Goal: Task Accomplishment & Management: Complete application form

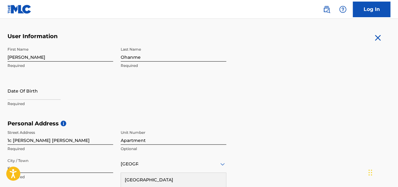
click at [132, 116] on div "First Name [PERSON_NAME] Required Last Name Ohanme Required Date Of Birth Requi…" at bounding box center [116, 82] width 219 height 76
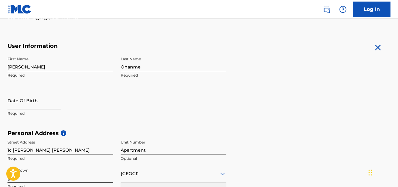
scroll to position [104, 0]
click at [34, 105] on input "text" at bounding box center [33, 101] width 53 height 18
select select "8"
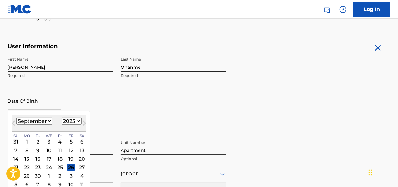
click at [74, 119] on select "1900 1901 1902 1903 1904 1905 1906 1907 1908 1909 1910 1911 1912 1913 1914 1915…" at bounding box center [72, 120] width 20 height 7
select select "2000"
click at [62, 117] on select "1900 1901 1902 1903 1904 1905 1906 1907 1908 1909 1910 1911 1912 1913 1914 1915…" at bounding box center [72, 120] width 20 height 7
click at [45, 121] on select "January February March April May June July August September October November De…" at bounding box center [34, 120] width 36 height 7
select select "2"
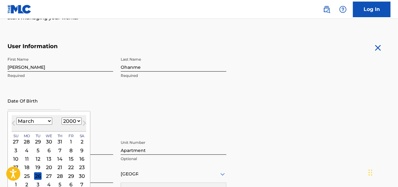
click at [16, 117] on select "January February March April May June July August September October November De…" at bounding box center [34, 120] width 36 height 7
click at [58, 148] on div "9" at bounding box center [59, 150] width 7 height 7
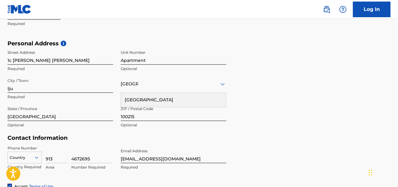
scroll to position [194, 0]
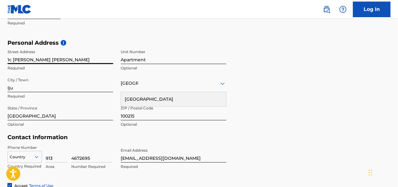
click at [84, 61] on input "1c [PERSON_NAME] [PERSON_NAME]" at bounding box center [60, 55] width 106 height 18
click at [84, 60] on input "1c [PERSON_NAME] [PERSON_NAME]" at bounding box center [60, 55] width 106 height 18
click at [147, 34] on div "First Name [PERSON_NAME] Required Last Name Ohanme Required Date Of Birth Requi…" at bounding box center [116, 1] width 219 height 76
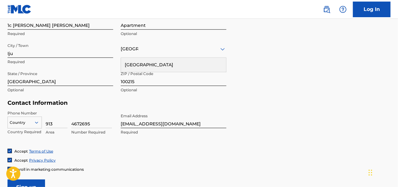
scroll to position [229, 0]
click at [33, 122] on div "Country" at bounding box center [24, 120] width 34 height 9
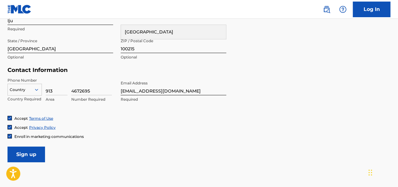
click at [31, 88] on div at bounding box center [25, 89] width 34 height 7
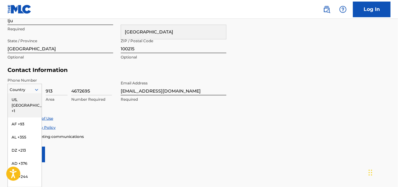
click at [31, 88] on div at bounding box center [25, 89] width 34 height 7
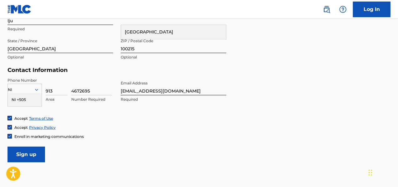
scroll to position [0, 0]
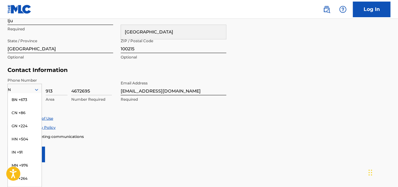
type input "NG"
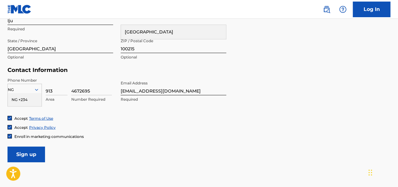
click at [22, 99] on div "NG +234" at bounding box center [25, 99] width 34 height 13
click at [57, 88] on input "913" at bounding box center [57, 86] width 22 height 18
click at [56, 91] on input "913" at bounding box center [57, 86] width 22 height 18
type input "9"
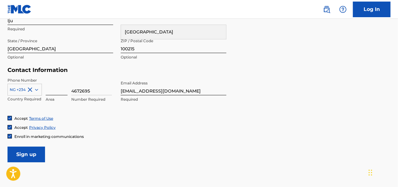
type input "8"
type input "9"
click at [57, 92] on input "9" at bounding box center [57, 86] width 22 height 18
type input "802"
click at [94, 91] on input "4672695" at bounding box center [91, 86] width 41 height 18
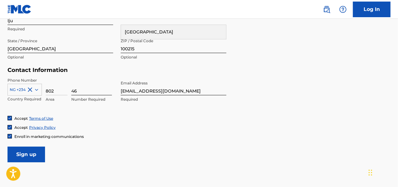
type input "4"
type input "8026729092"
click at [59, 92] on input "802" at bounding box center [57, 86] width 22 height 18
type input "8"
click at [87, 113] on div "Phone Number NG +234 Country Required Area 8026729092 Number Required Email Add…" at bounding box center [116, 96] width 219 height 38
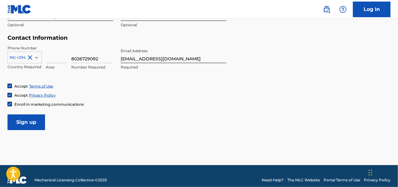
scroll to position [302, 0]
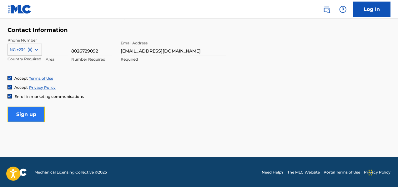
click at [37, 113] on input "Sign up" at bounding box center [25, 115] width 37 height 16
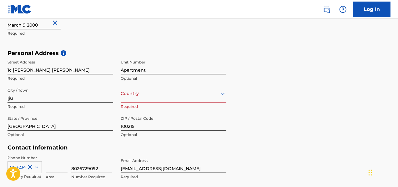
click at [184, 98] on div "option , selected. Select is focused ,type to refine list, press Down to open t…" at bounding box center [174, 94] width 106 height 18
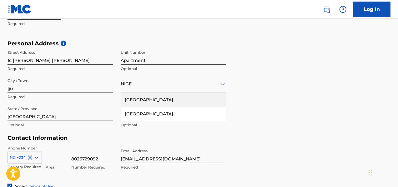
type input "[GEOGRAPHIC_DATA]"
click at [201, 97] on div "[GEOGRAPHIC_DATA]" at bounding box center [173, 100] width 105 height 14
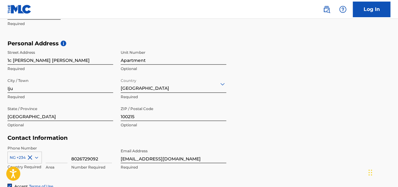
click at [187, 87] on div at bounding box center [174, 84] width 106 height 8
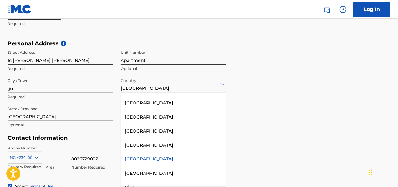
scroll to position [2020, 0]
click at [150, 166] on div "[GEOGRAPHIC_DATA]" at bounding box center [173, 173] width 105 height 14
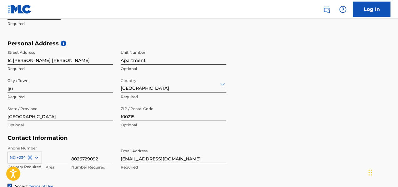
scroll to position [216, 0]
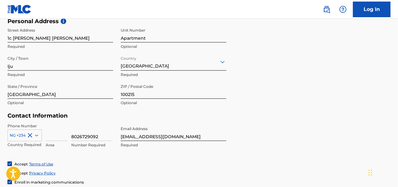
click at [261, 92] on div "Personal Address i Street Address 1c [PERSON_NAME] [PERSON_NAME] Required Unit …" at bounding box center [198, 65] width 383 height 95
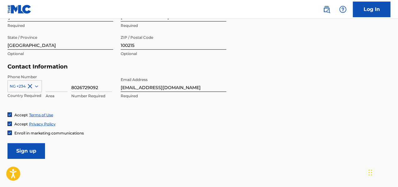
scroll to position [265, 0]
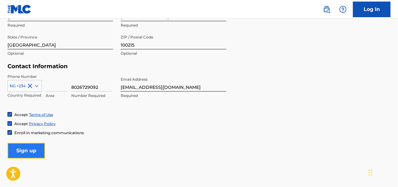
click at [17, 150] on input "Sign up" at bounding box center [25, 151] width 37 height 16
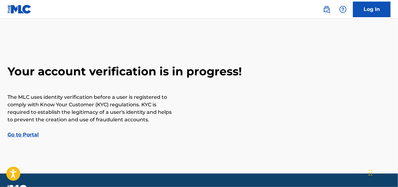
click at [23, 134] on link "Go to Portal" at bounding box center [22, 135] width 31 height 6
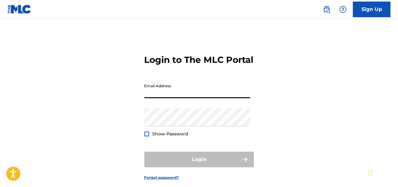
click at [182, 98] on input "Email Address" at bounding box center [197, 89] width 106 height 18
type input "[EMAIL_ADDRESS][DOMAIN_NAME]"
